Goal: Task Accomplishment & Management: Manage account settings

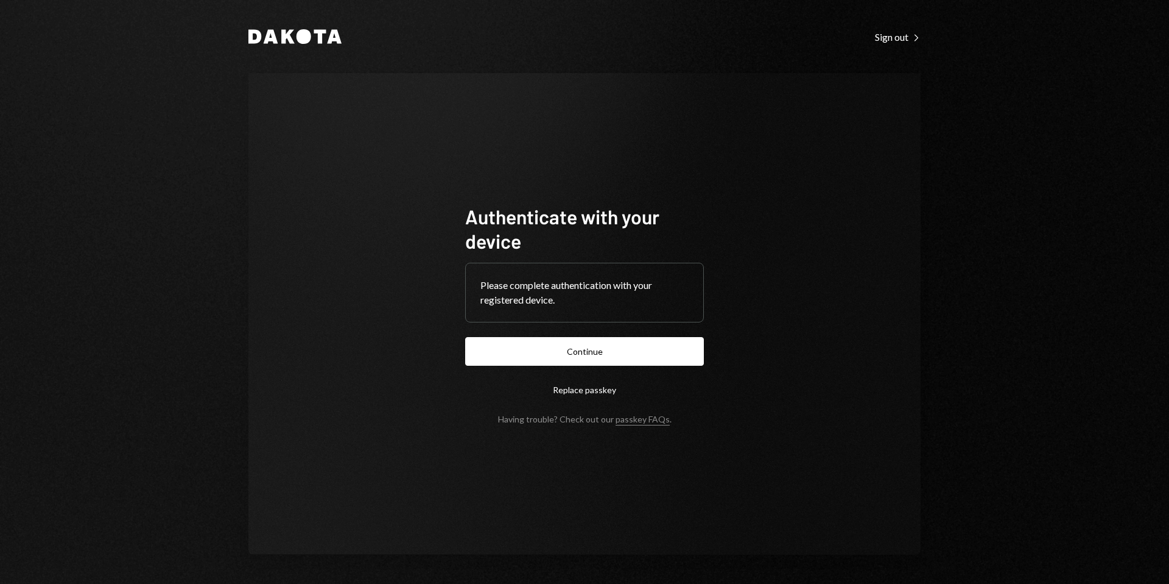
click at [580, 348] on button "Continue" at bounding box center [584, 351] width 239 height 29
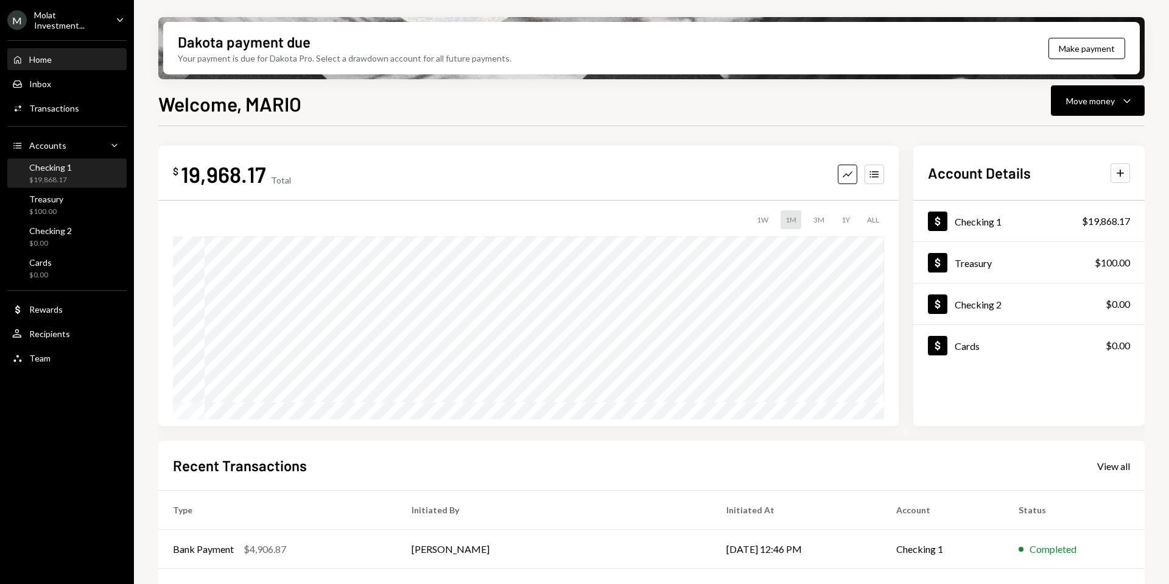
click at [48, 179] on div "$19,868.17" at bounding box center [50, 180] width 43 height 10
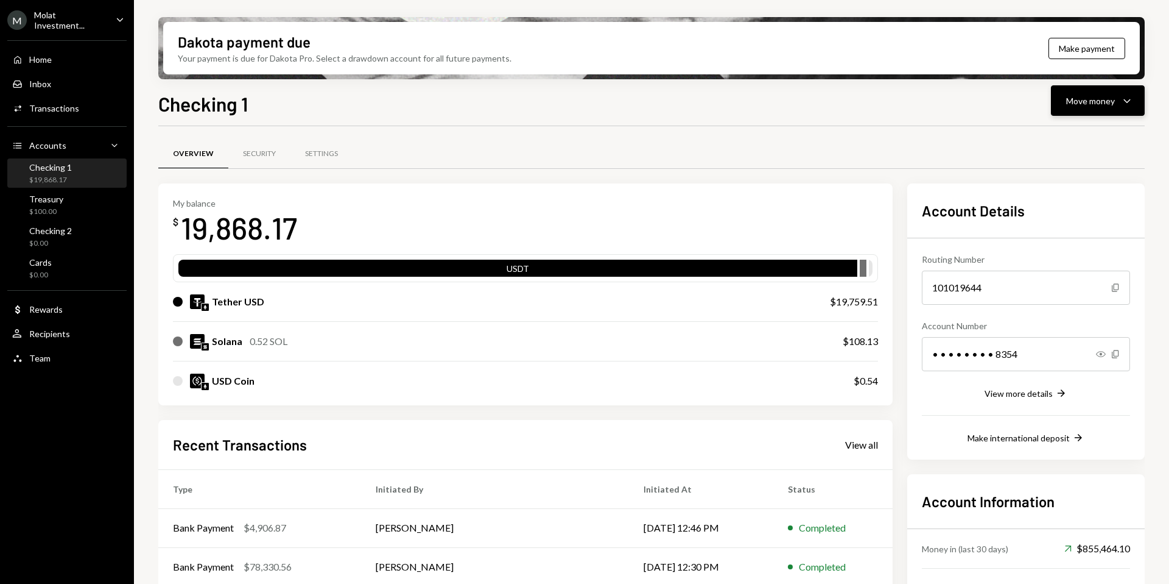
click at [1098, 108] on button "Move money Caret Down" at bounding box center [1098, 100] width 94 height 30
click at [1052, 141] on div "Send" at bounding box center [1088, 137] width 89 height 13
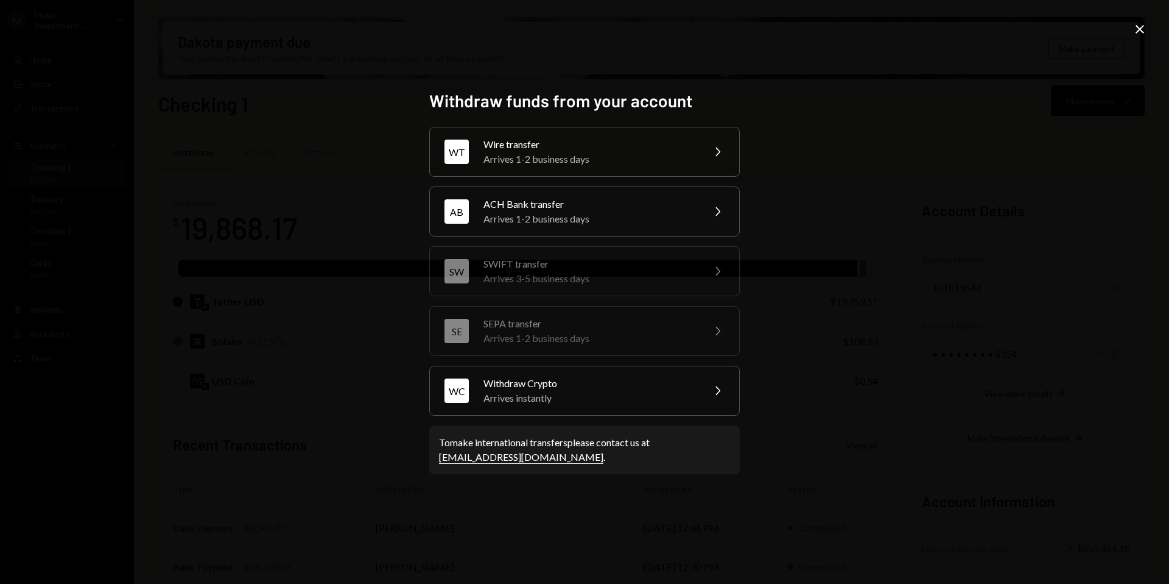
click at [527, 134] on div "WT Wire transfer Arrives 1-2 business days Chevron Right" at bounding box center [584, 152] width 311 height 50
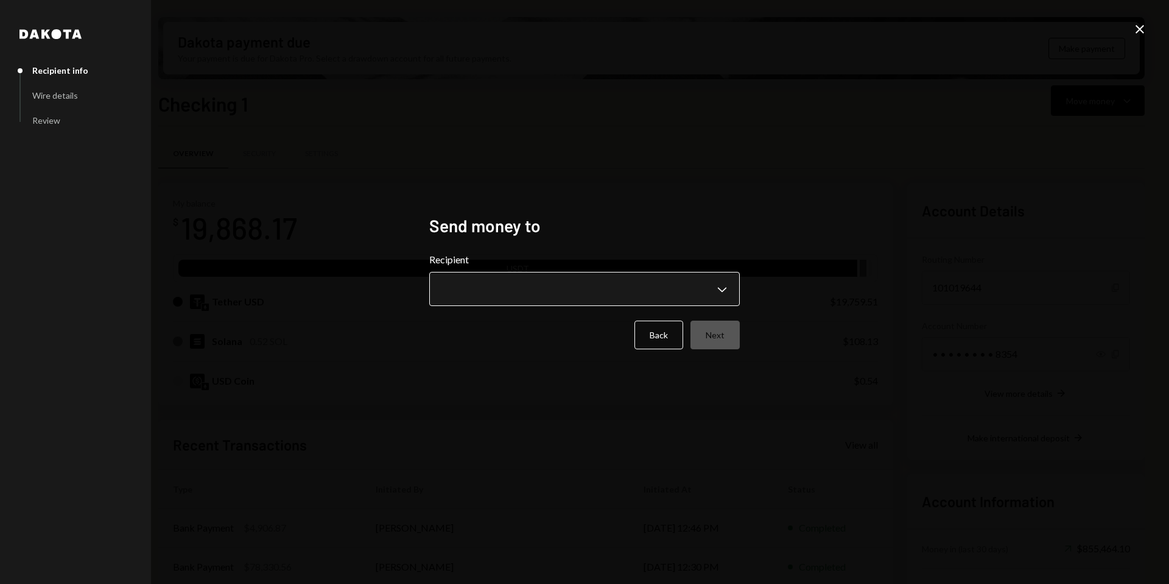
click at [539, 299] on body "M Molat Investment... Caret Down Home Home Inbox Inbox Activities Transactions …" at bounding box center [584, 292] width 1169 height 584
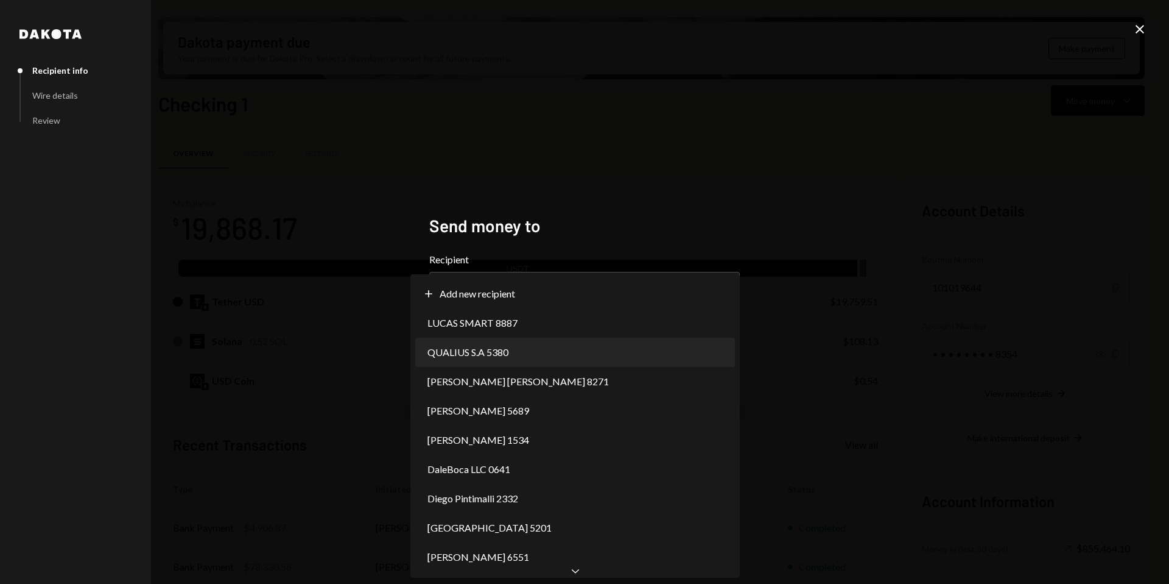
select select "**********"
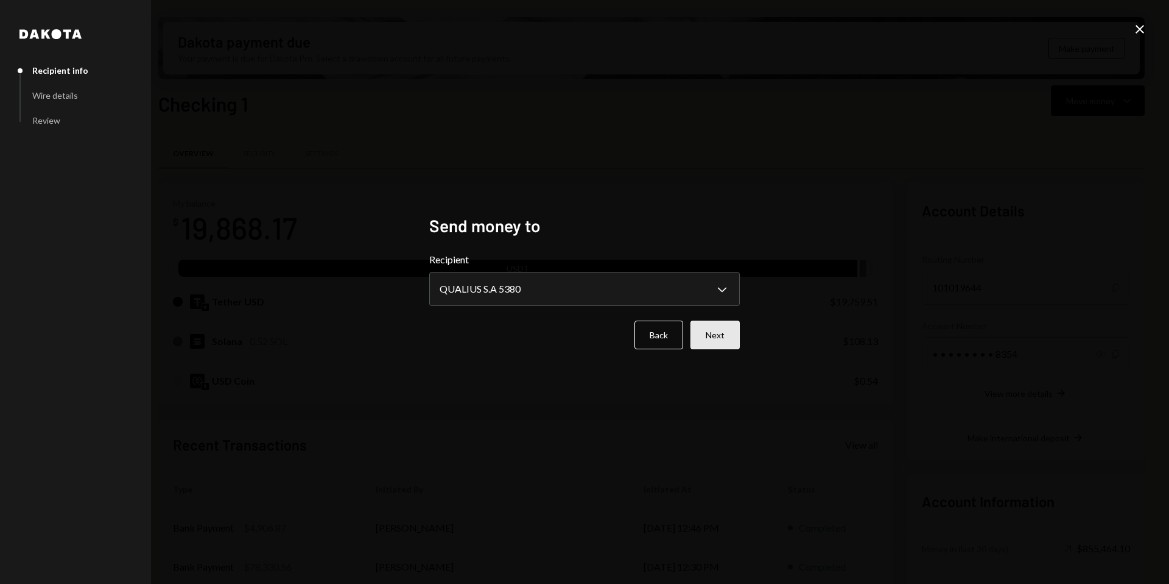
click at [731, 346] on button "Next" at bounding box center [715, 334] width 49 height 29
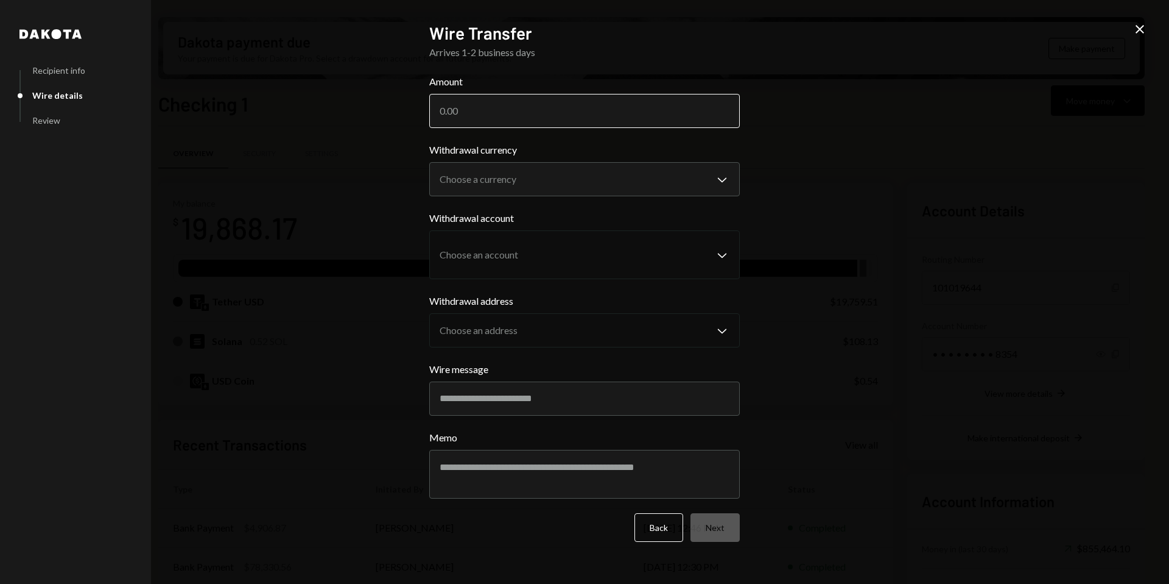
click at [624, 118] on input "Amount" at bounding box center [584, 111] width 311 height 34
click at [682, 174] on body "M Molat Investment... Caret Down Home Home Inbox Inbox Activities Transactions …" at bounding box center [584, 292] width 1169 height 584
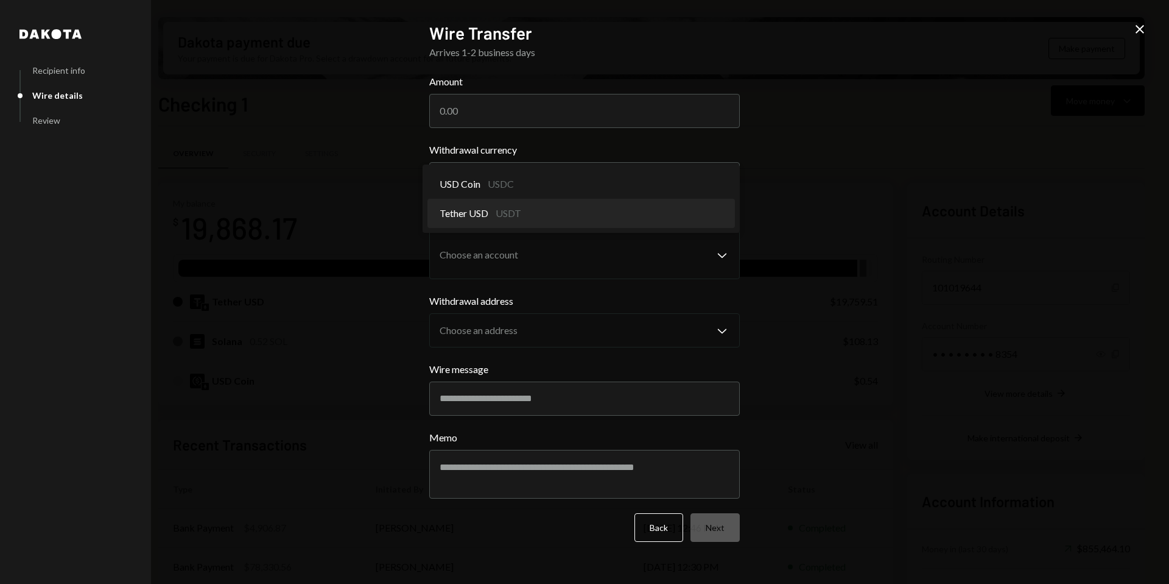
select select "****"
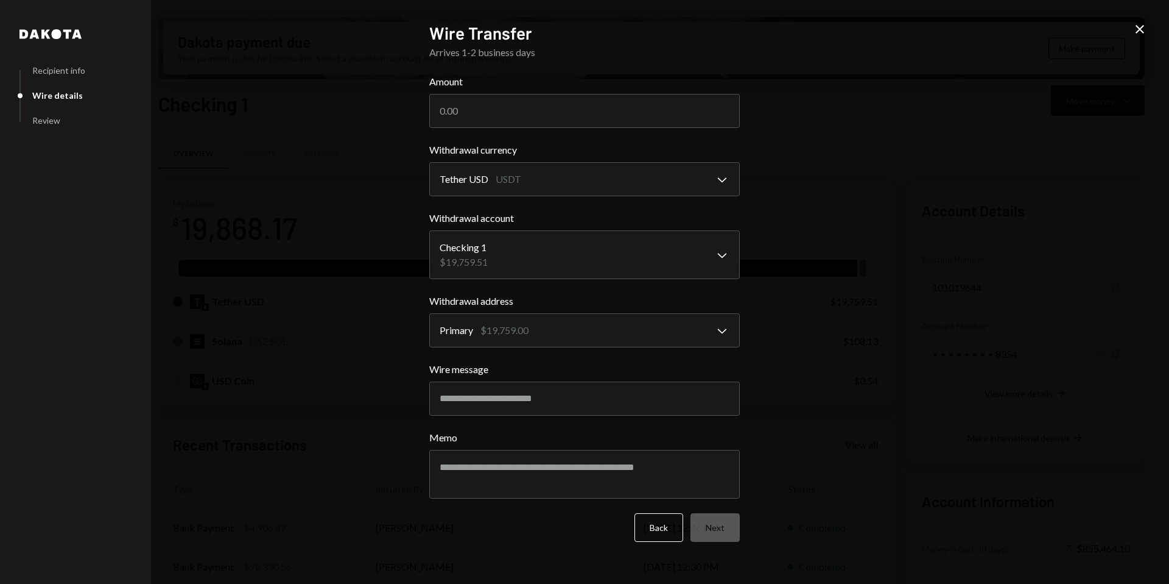
click at [1141, 29] on icon "Close" at bounding box center [1140, 29] width 15 height 15
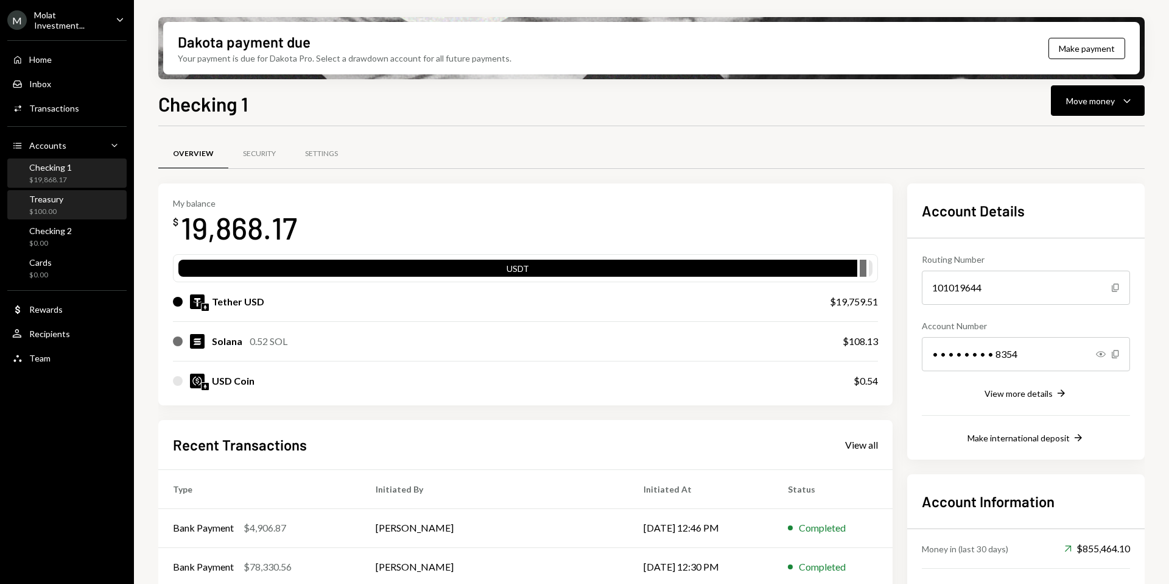
click at [62, 211] on div "Treasury $100.00" at bounding box center [67, 205] width 110 height 23
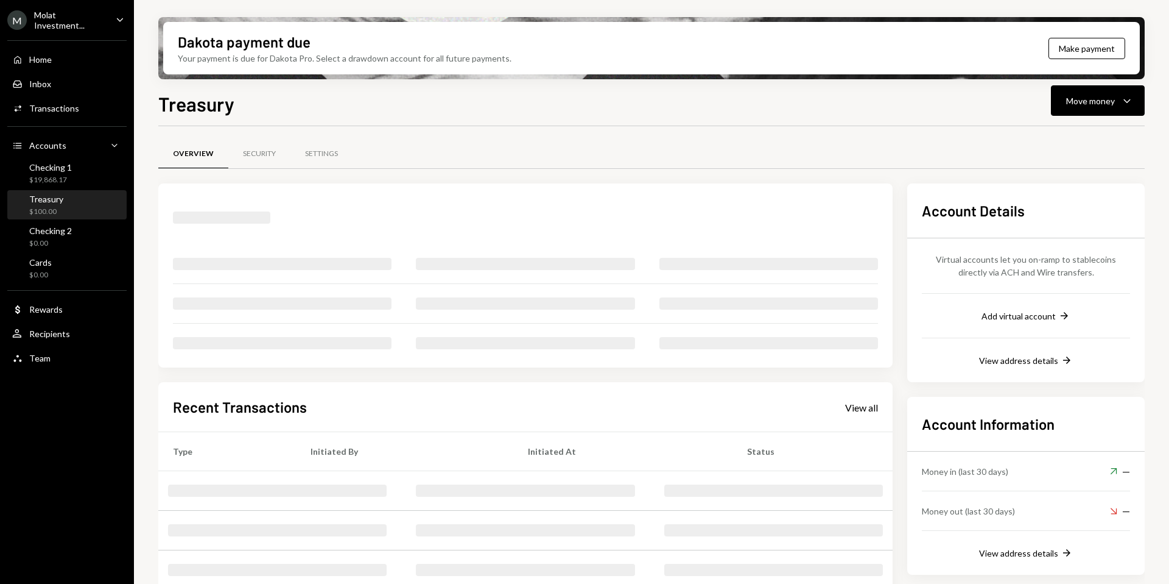
click at [53, 203] on div "Treasury $100.00" at bounding box center [46, 205] width 34 height 23
click at [57, 175] on div "$19,868.17" at bounding box center [50, 180] width 43 height 10
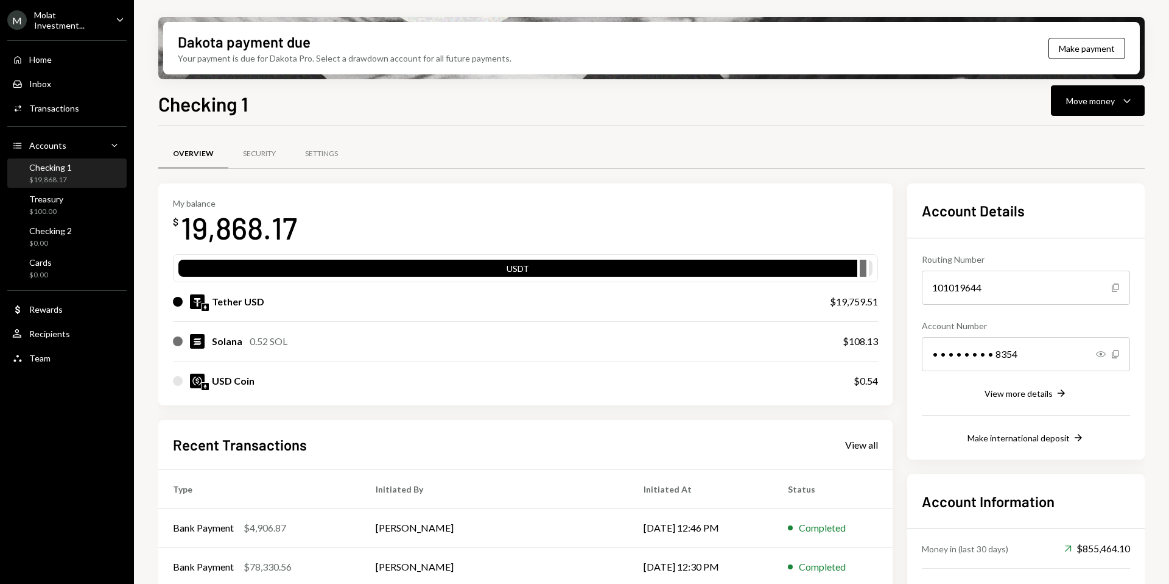
click at [53, 16] on div "Molat Investment..." at bounding box center [70, 20] width 72 height 21
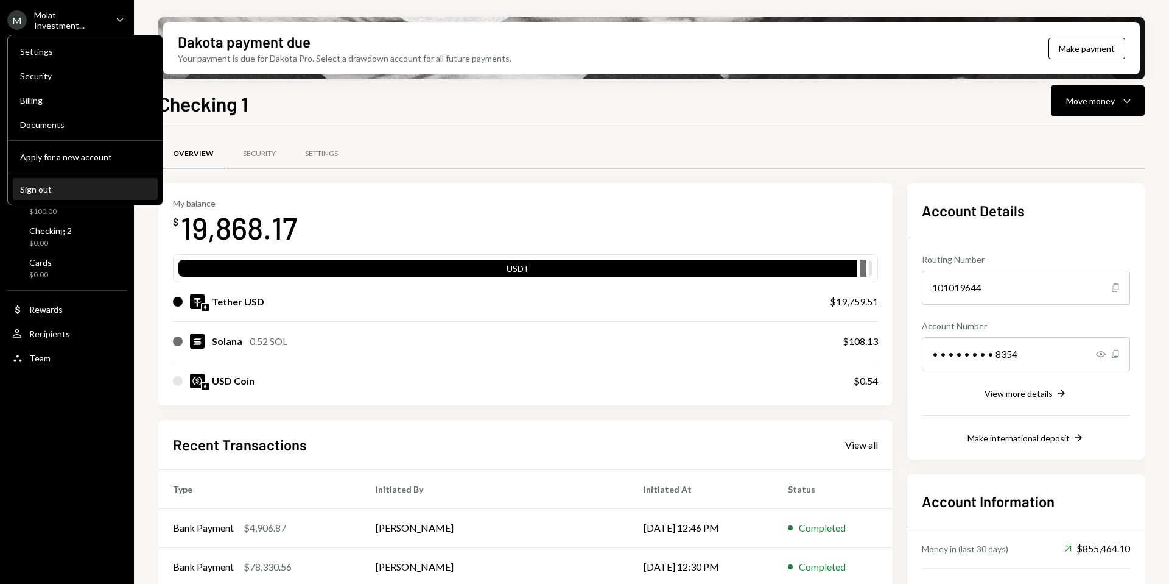
click at [57, 190] on div "Sign out" at bounding box center [85, 189] width 130 height 10
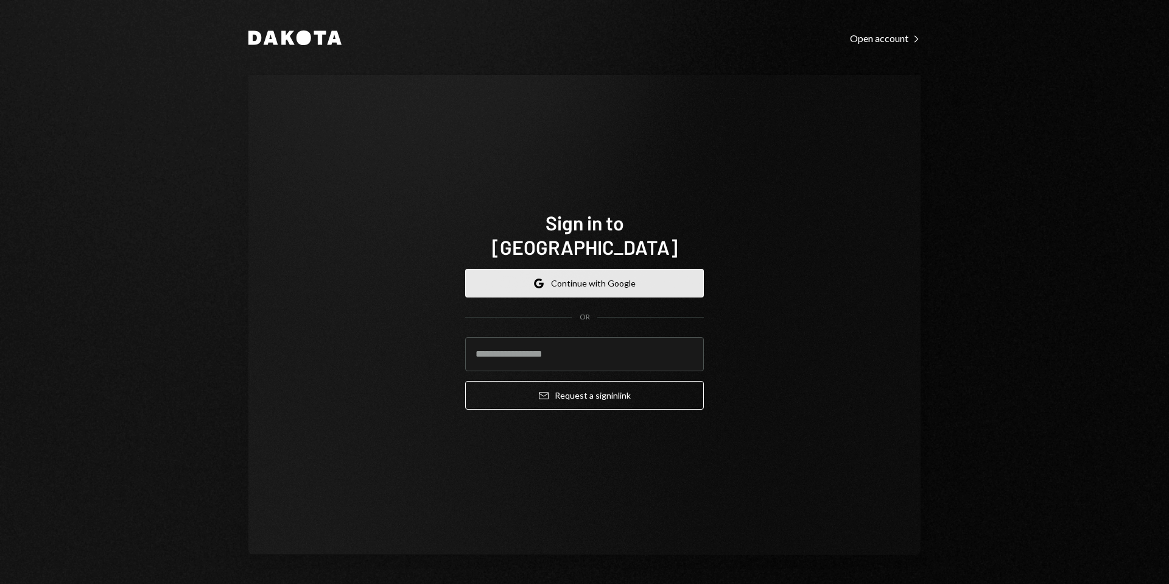
click at [584, 270] on button "Google Continue with Google" at bounding box center [584, 283] width 239 height 29
